Goal: Task Accomplishment & Management: Manage account settings

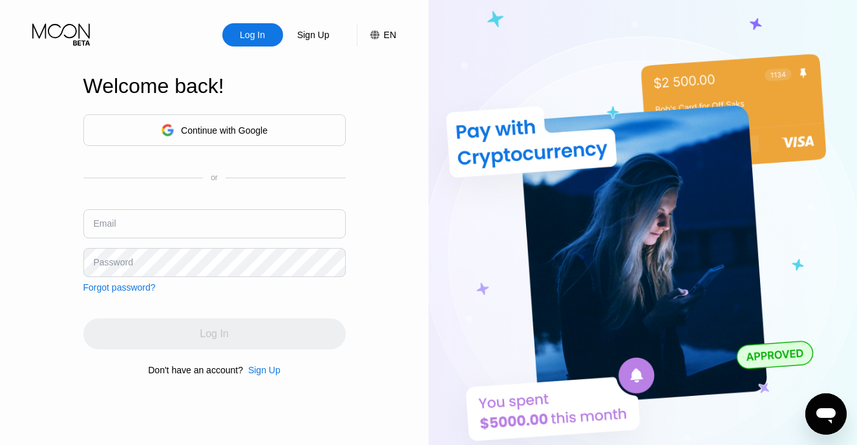
click at [183, 218] on input "text" at bounding box center [214, 223] width 262 height 29
type input "[EMAIL_ADDRESS][DOMAIN_NAME]"
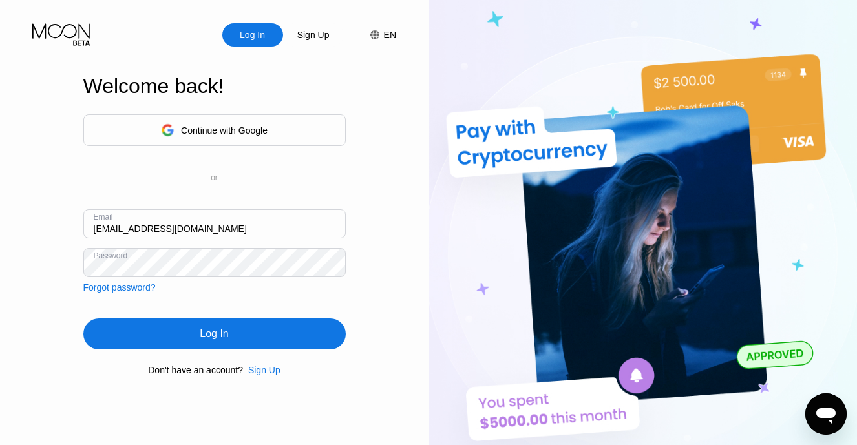
click at [240, 337] on div "Log In" at bounding box center [214, 334] width 262 height 31
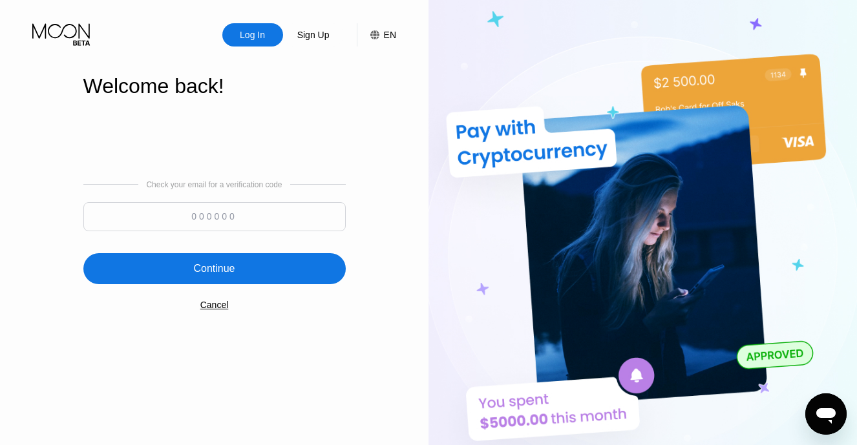
click at [224, 226] on input at bounding box center [214, 216] width 262 height 29
paste input "697078"
type input "697078"
click at [98, 331] on div "Check your email for a verification code 697078 Continue Cancel" at bounding box center [214, 245] width 262 height 262
click at [209, 270] on div "Continue" at bounding box center [213, 268] width 41 height 13
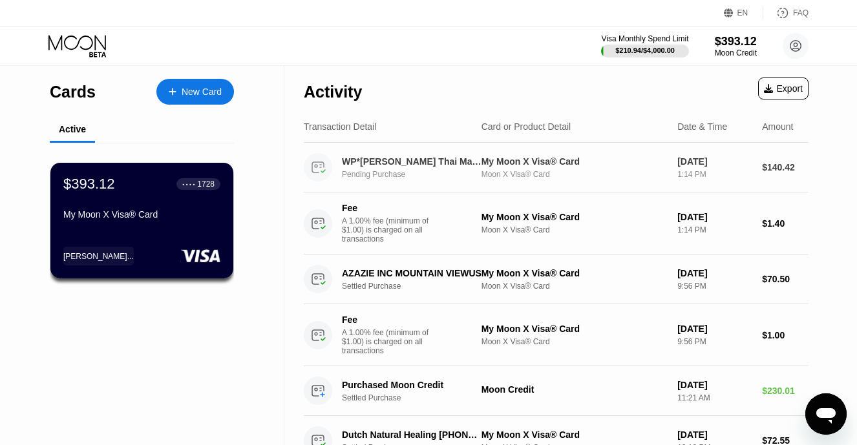
click at [443, 162] on div "WP*[PERSON_NAME] Thai Massage Maynooth IE" at bounding box center [412, 161] width 140 height 10
